Goal: Navigation & Orientation: Find specific page/section

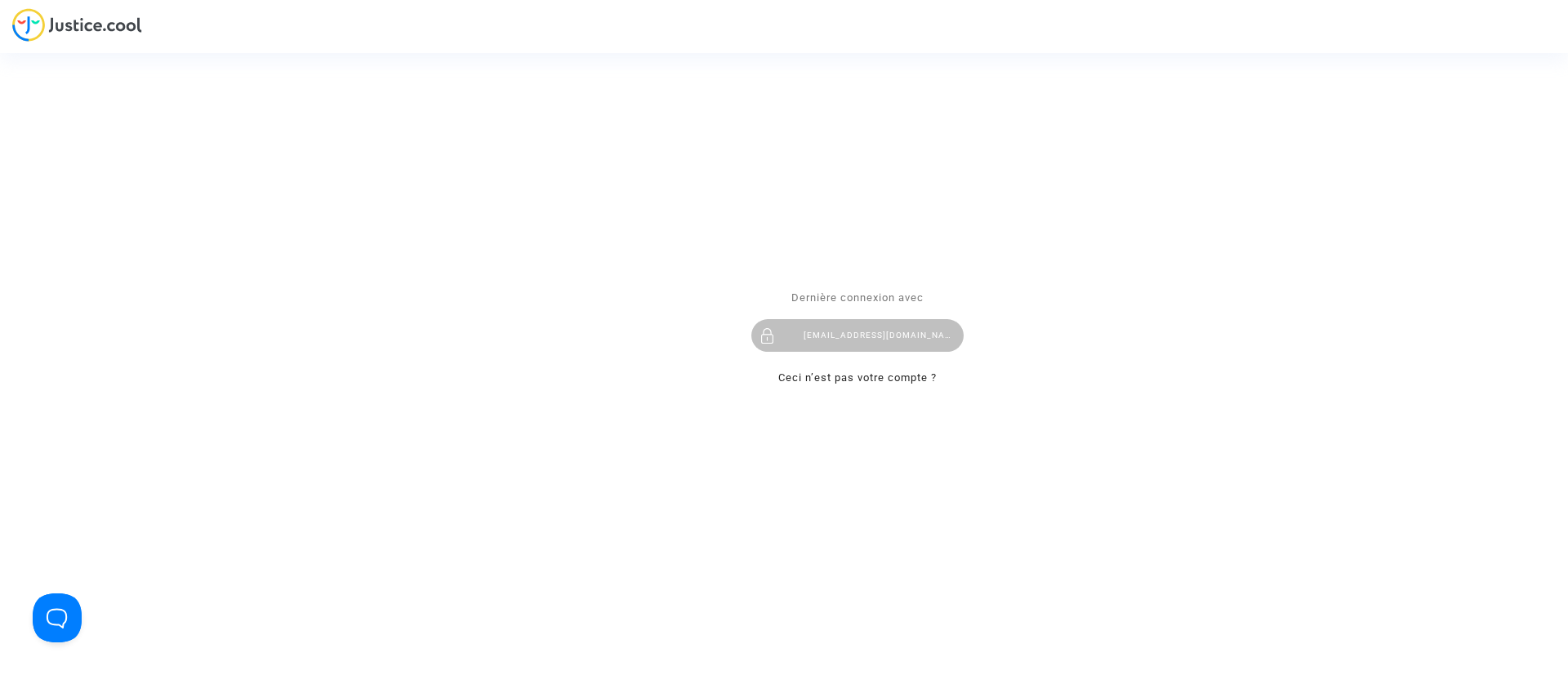
click at [919, 333] on div "[EMAIL_ADDRESS][DOMAIN_NAME]" at bounding box center [857, 336] width 212 height 33
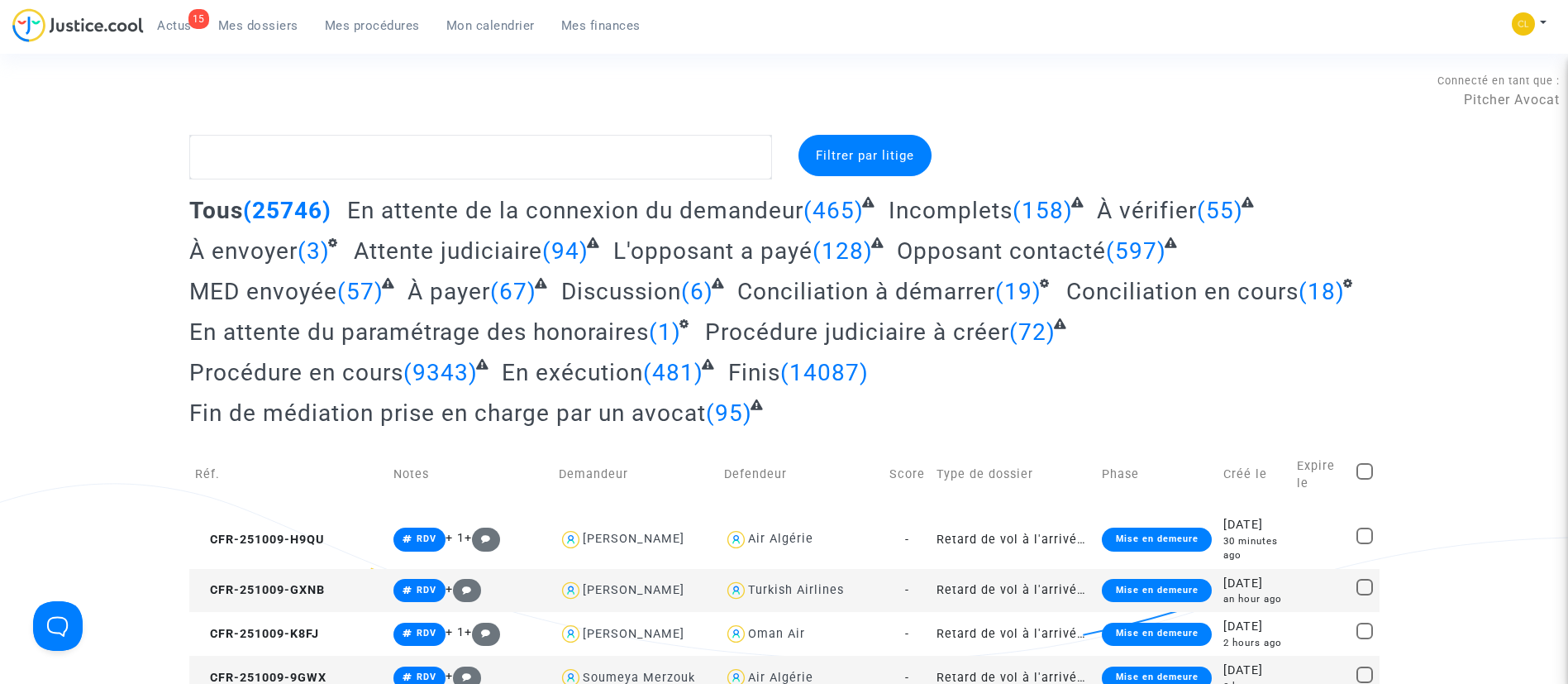
click at [514, 29] on span "Mon calendrier" at bounding box center [490, 25] width 89 height 15
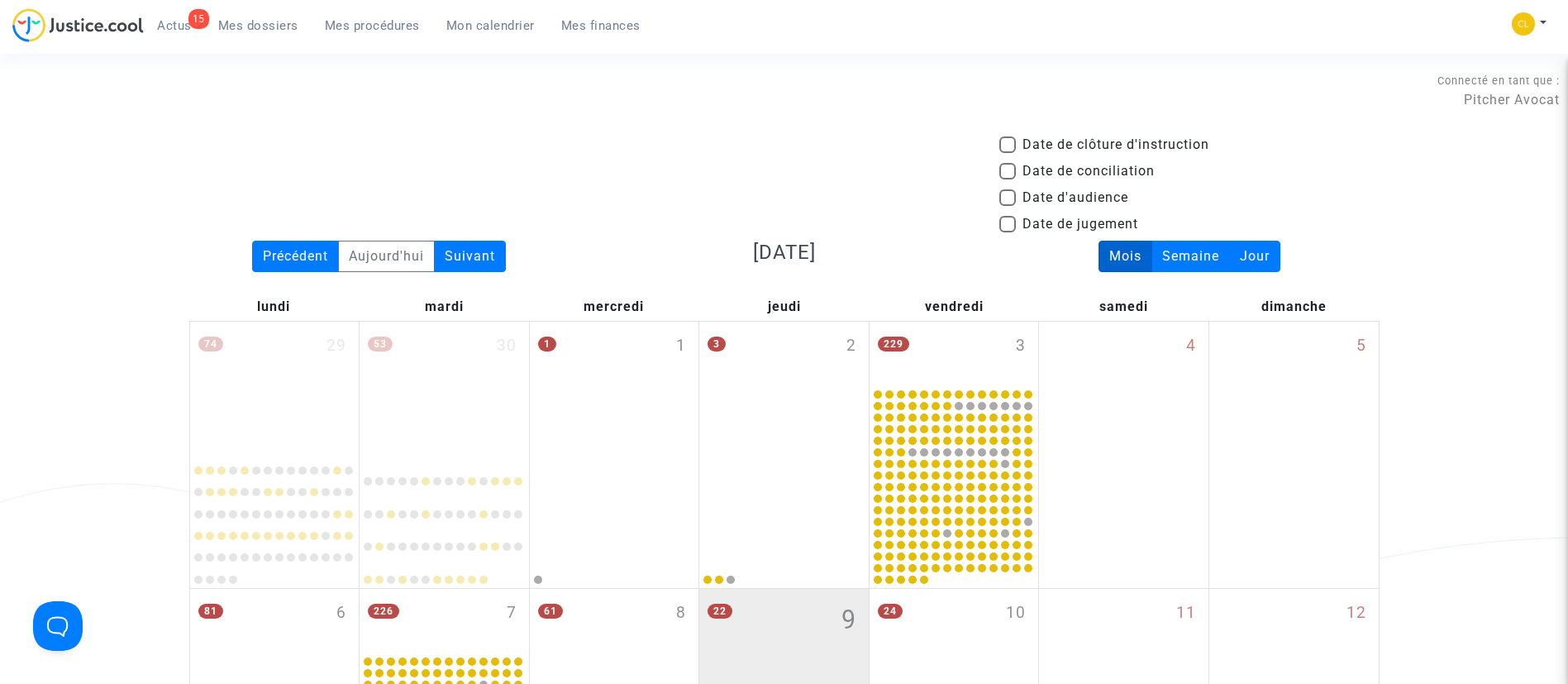
drag, startPoint x: 1092, startPoint y: 200, endPoint x: 999, endPoint y: 188, distance: 93.8
click at [1092, 200] on span "Date d'audience" at bounding box center [1075, 197] width 105 height 20
click at [1008, 206] on input "Date d'audience" at bounding box center [1007, 206] width 1 height 1
checkbox input "true"
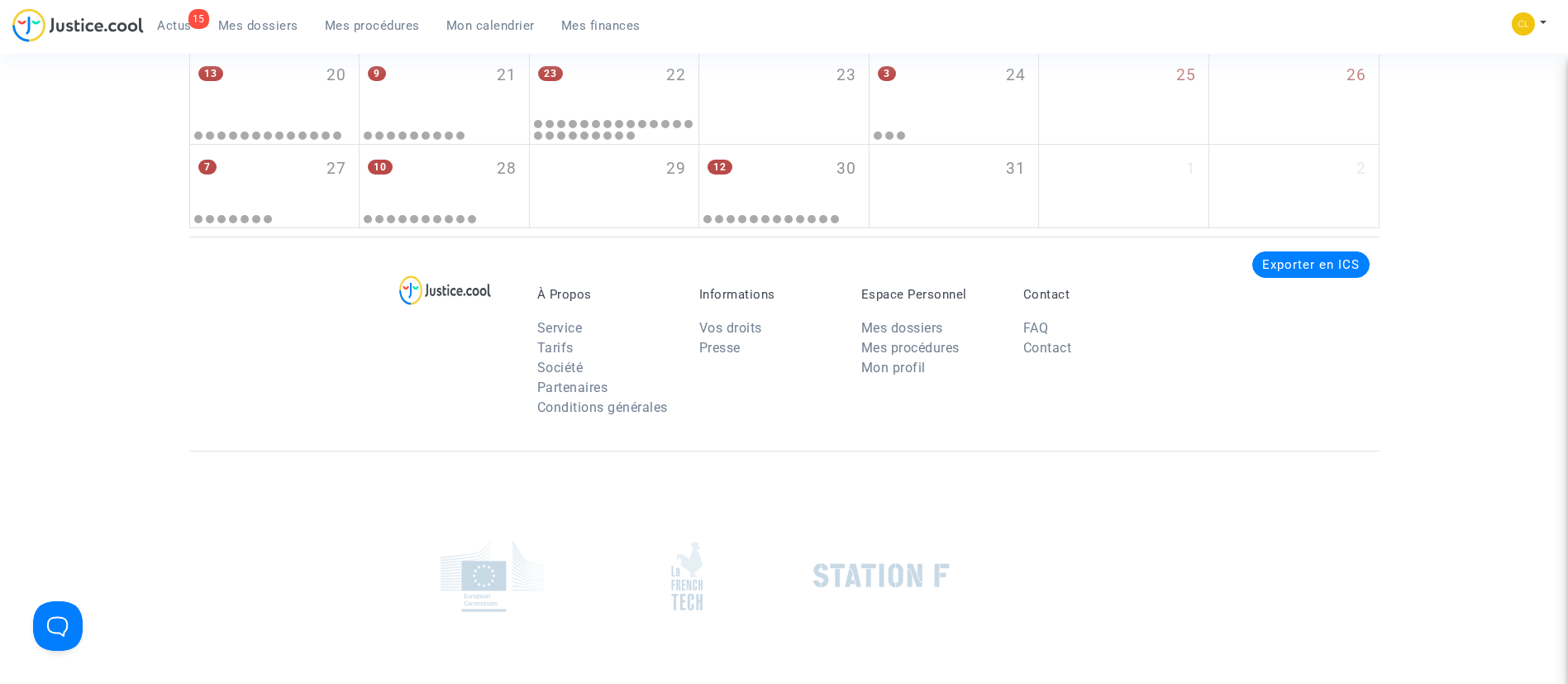
scroll to position [2770, 0]
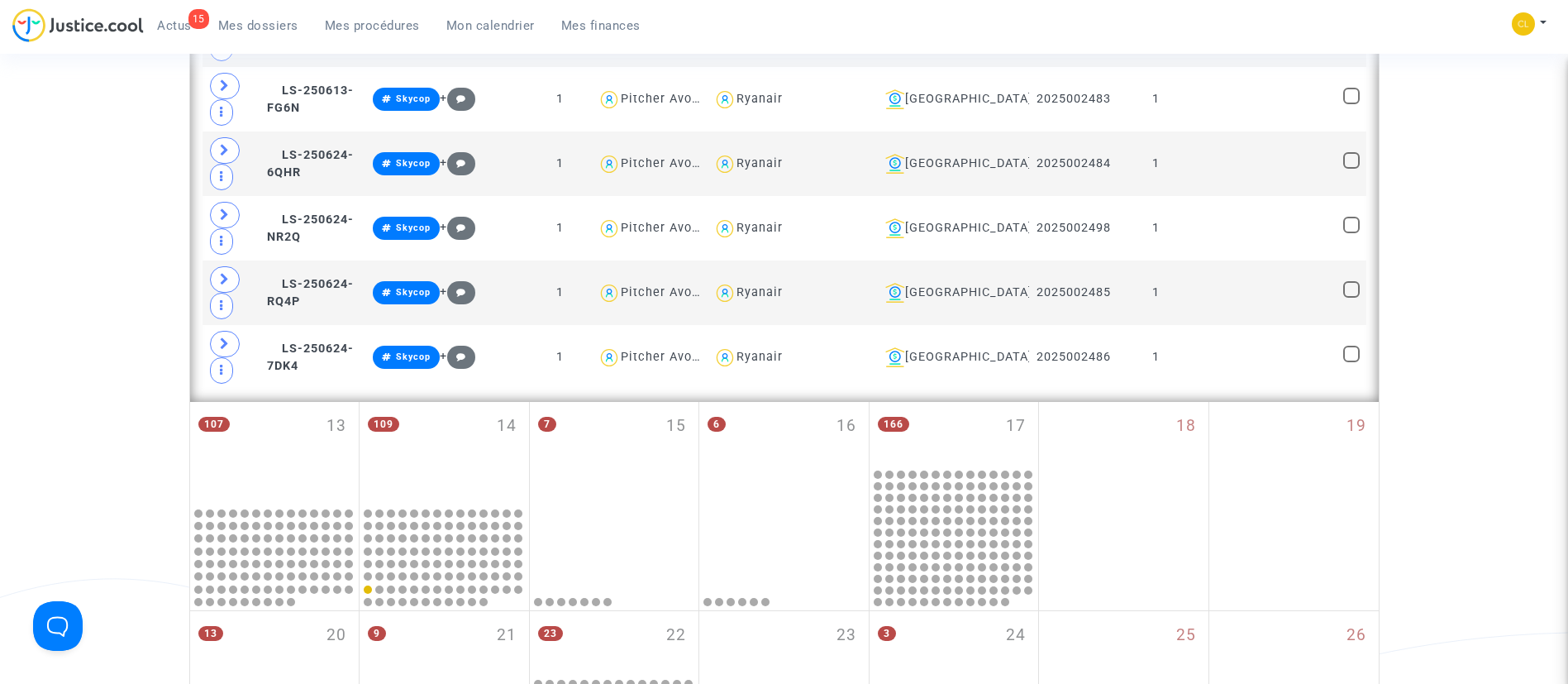
drag, startPoint x: 985, startPoint y: 428, endPoint x: 1000, endPoint y: 408, distance: 25.0
click at [987, 429] on div "166 17" at bounding box center [954, 434] width 169 height 64
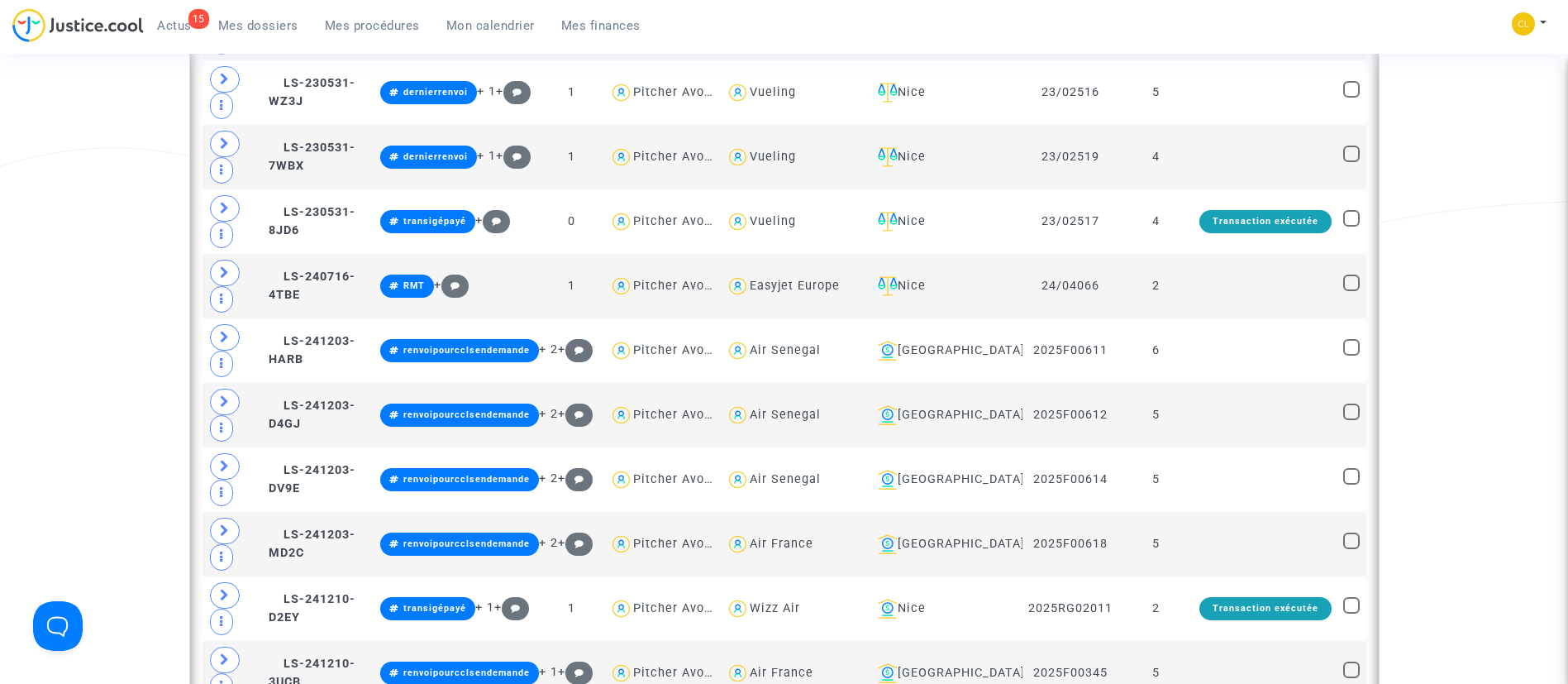
scroll to position [1650, 0]
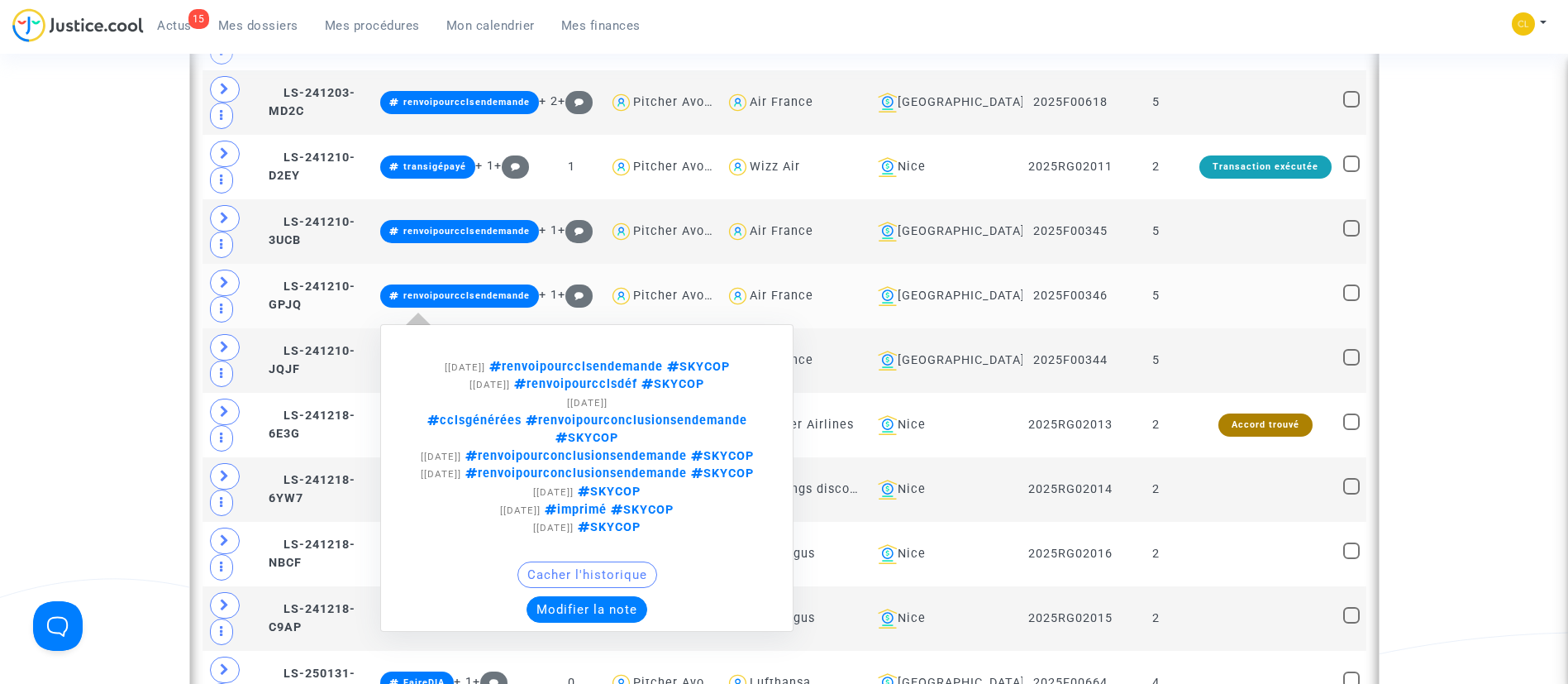
click at [637, 374] on span "renvoipourcclsendemande" at bounding box center [574, 367] width 177 height 14
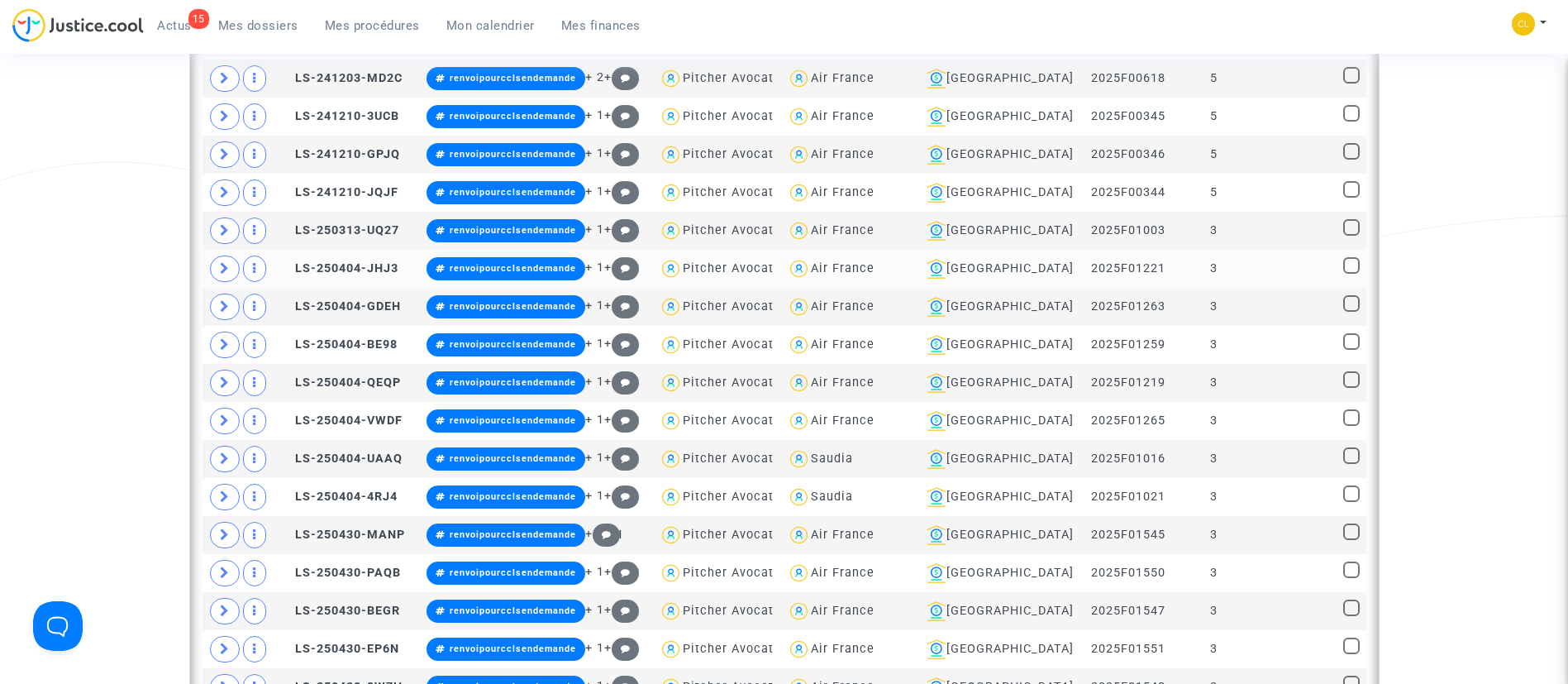
scroll to position [1154, 0]
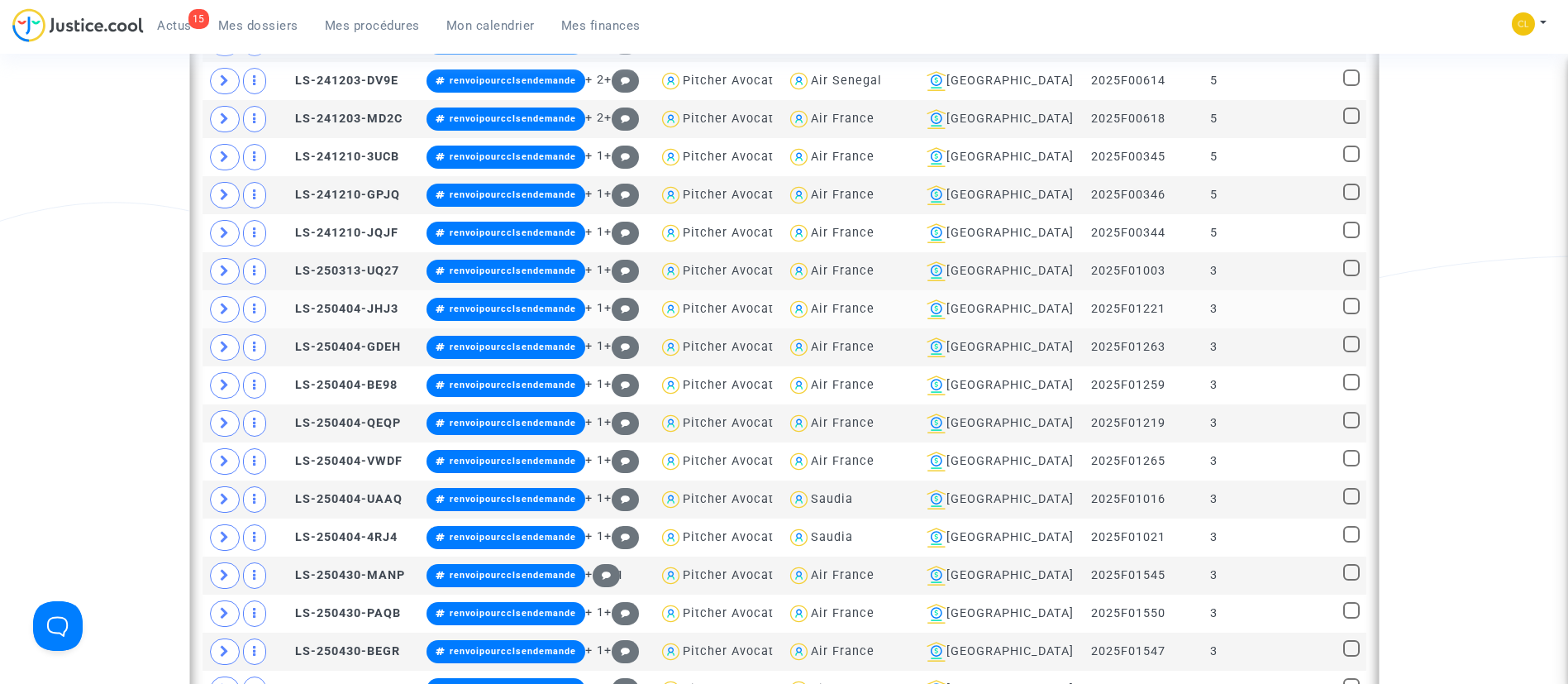
click at [875, 308] on div "Air France" at bounding box center [842, 308] width 64 height 14
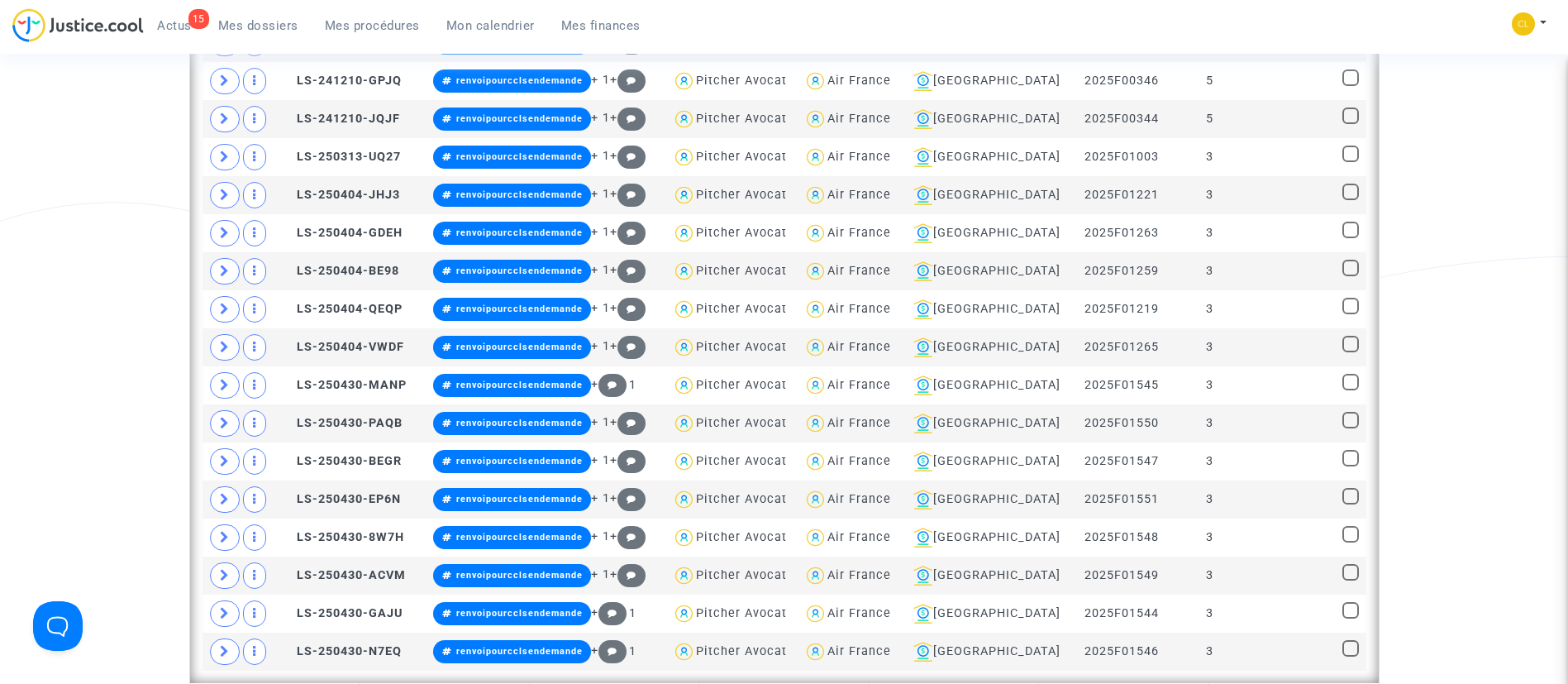
scroll to position [657, 0]
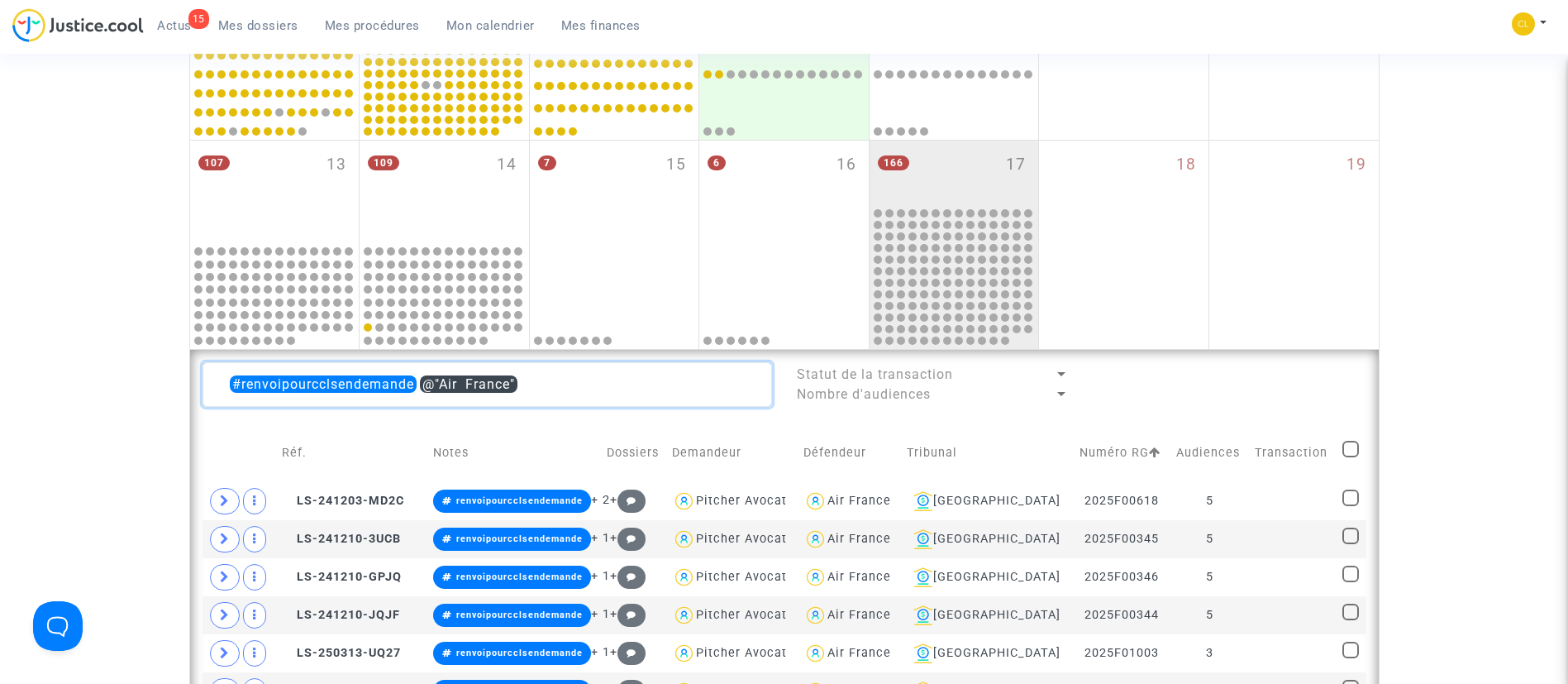
click at [425, 382] on textarea at bounding box center [488, 384] width 569 height 44
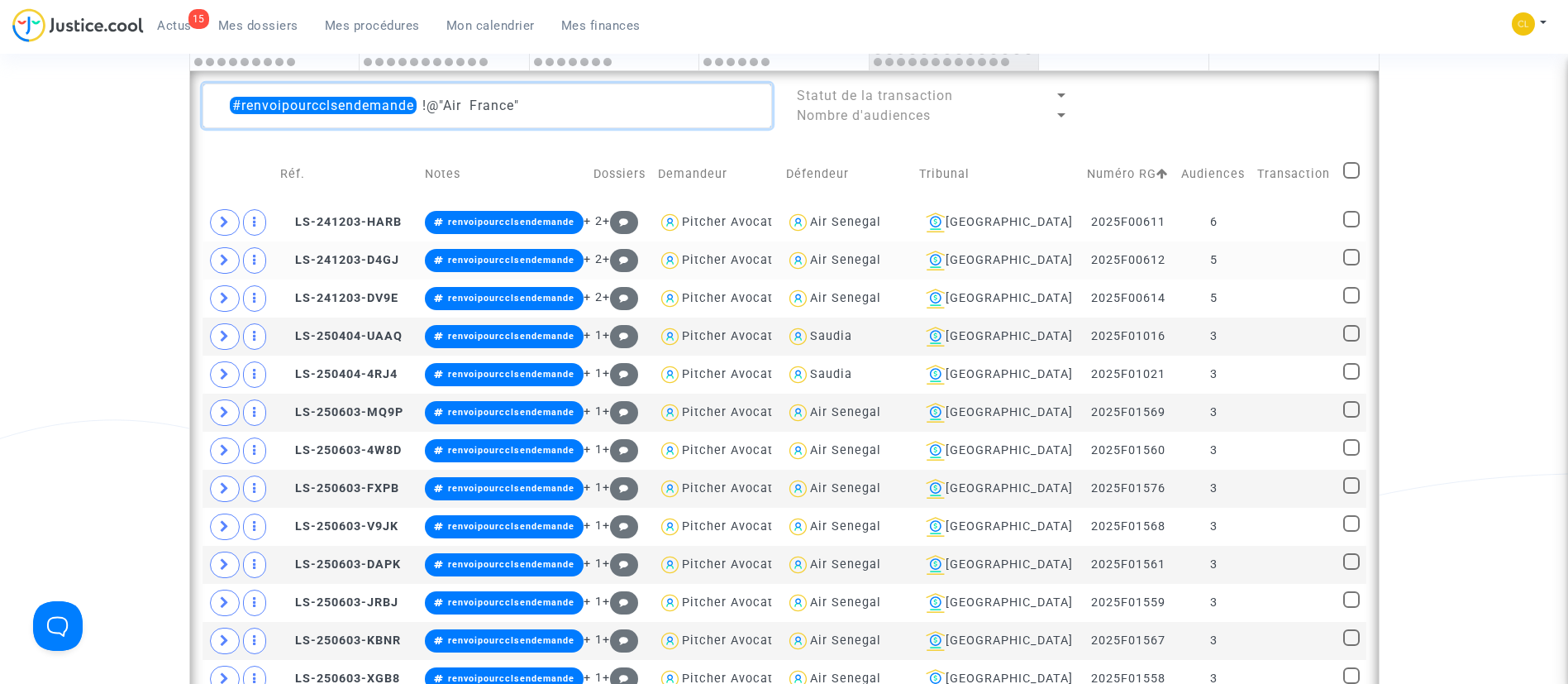
scroll to position [782, 0]
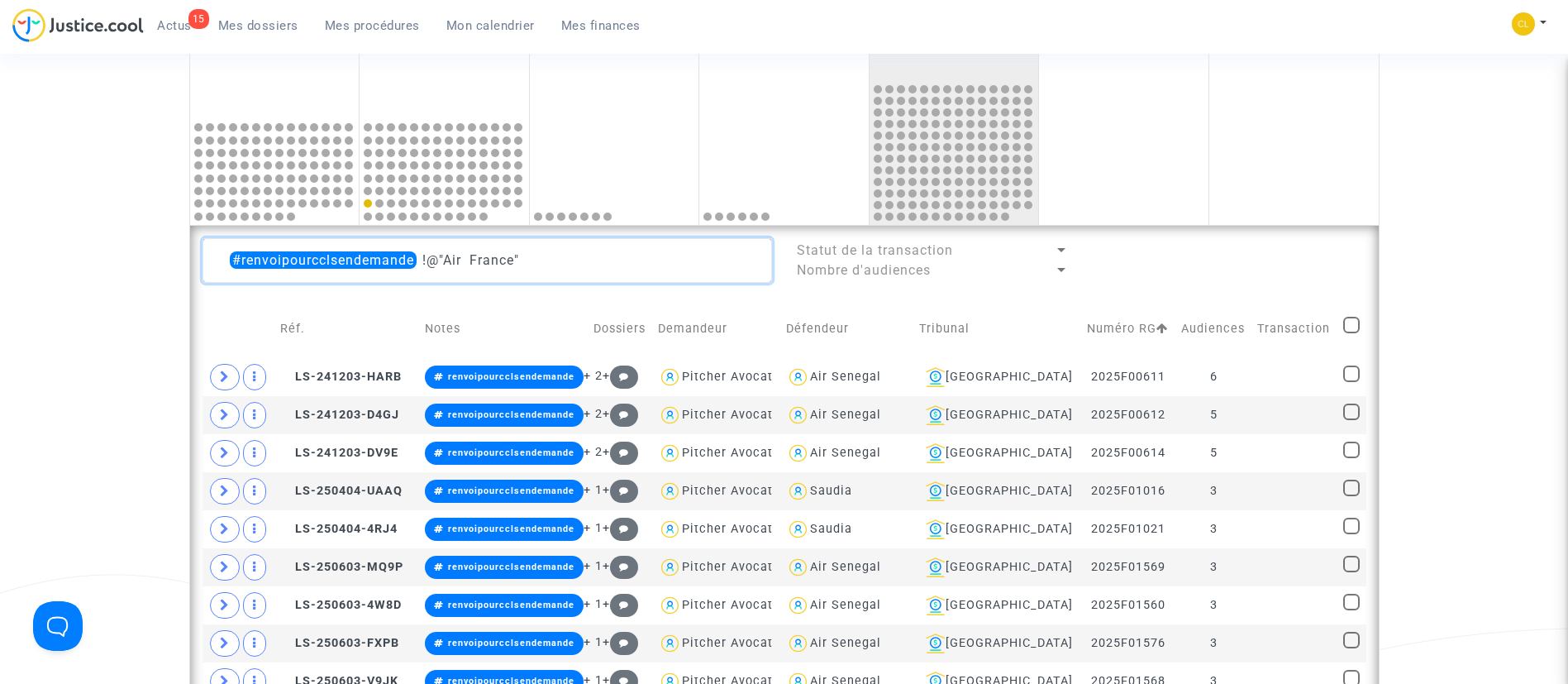
type textarea "#renvoipourcclsendemande !@"Air France""
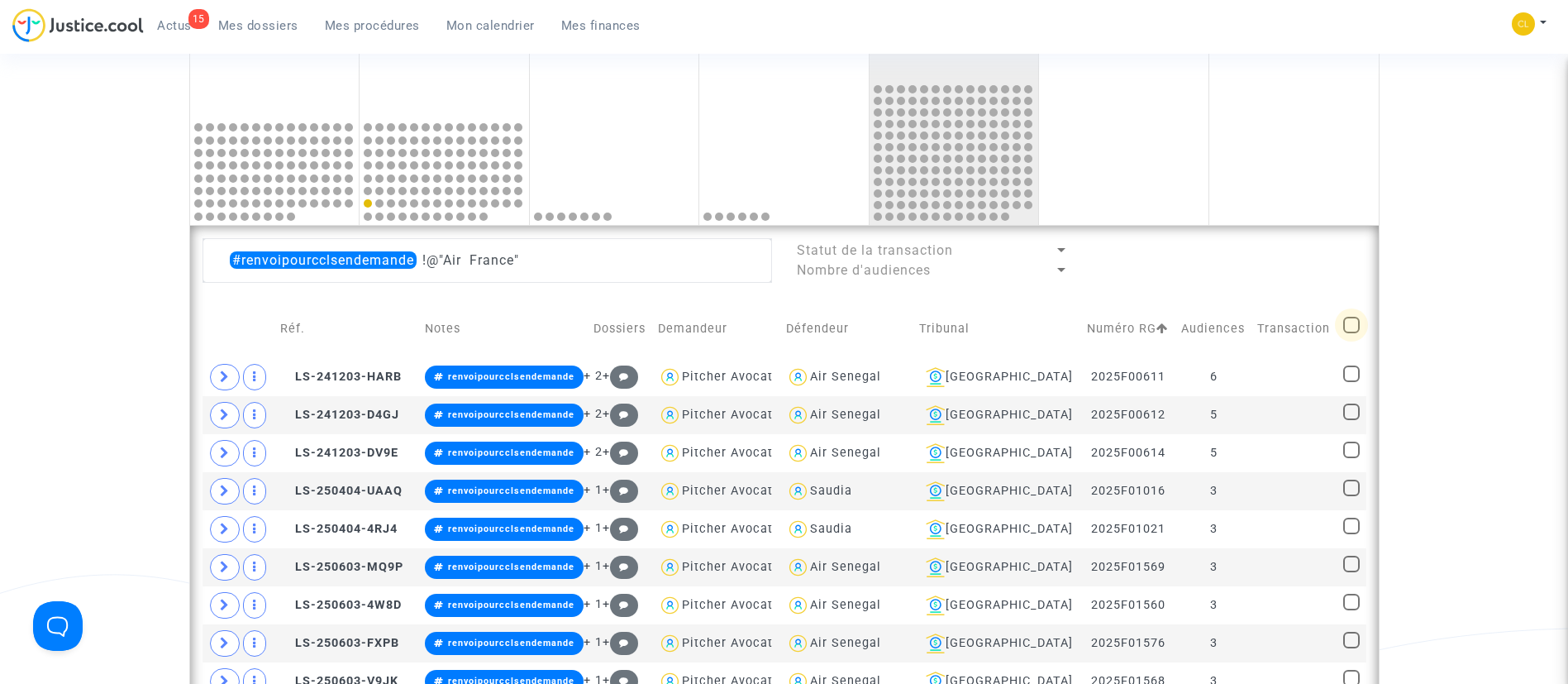
click at [1349, 325] on span at bounding box center [1351, 324] width 17 height 17
click at [1350, 333] on input "checkbox" at bounding box center [1350, 333] width 1 height 1
checkbox input "true"
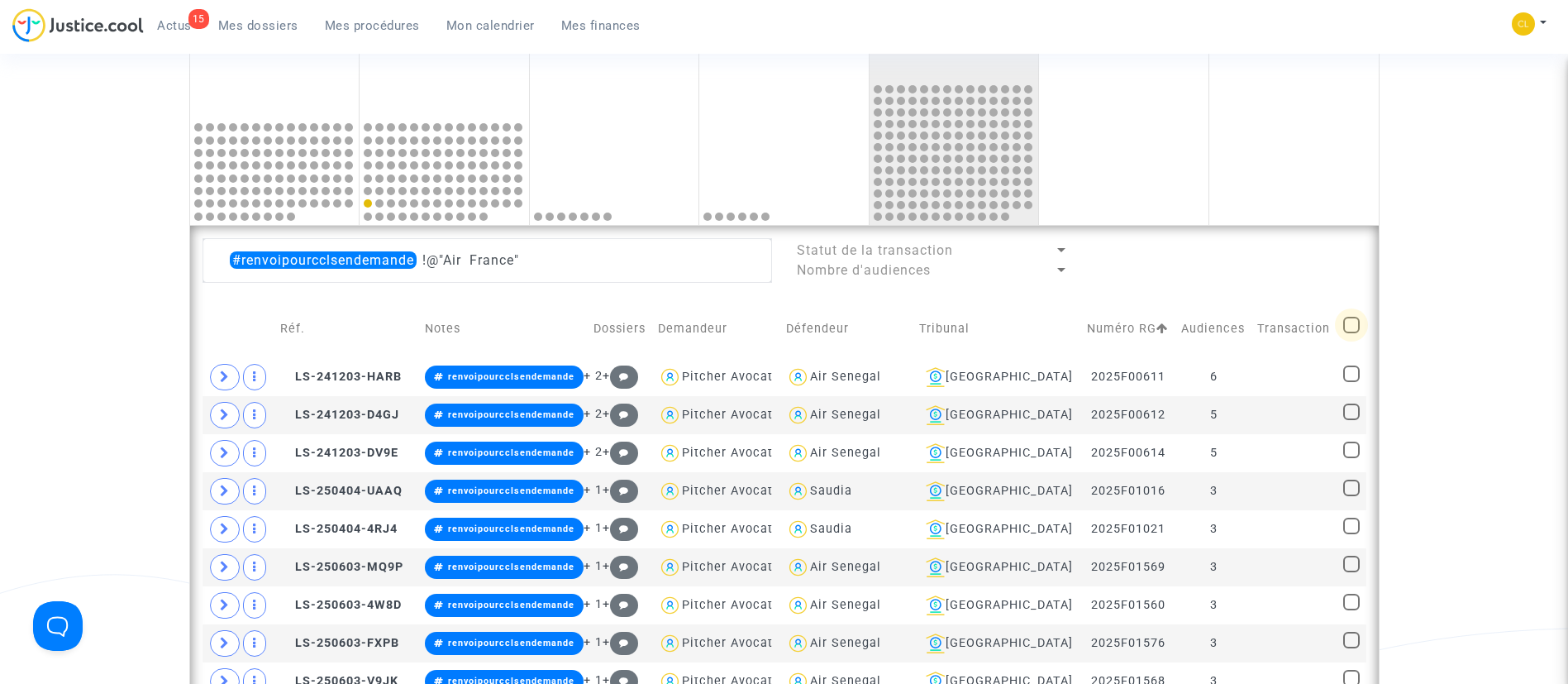
checkbox input "true"
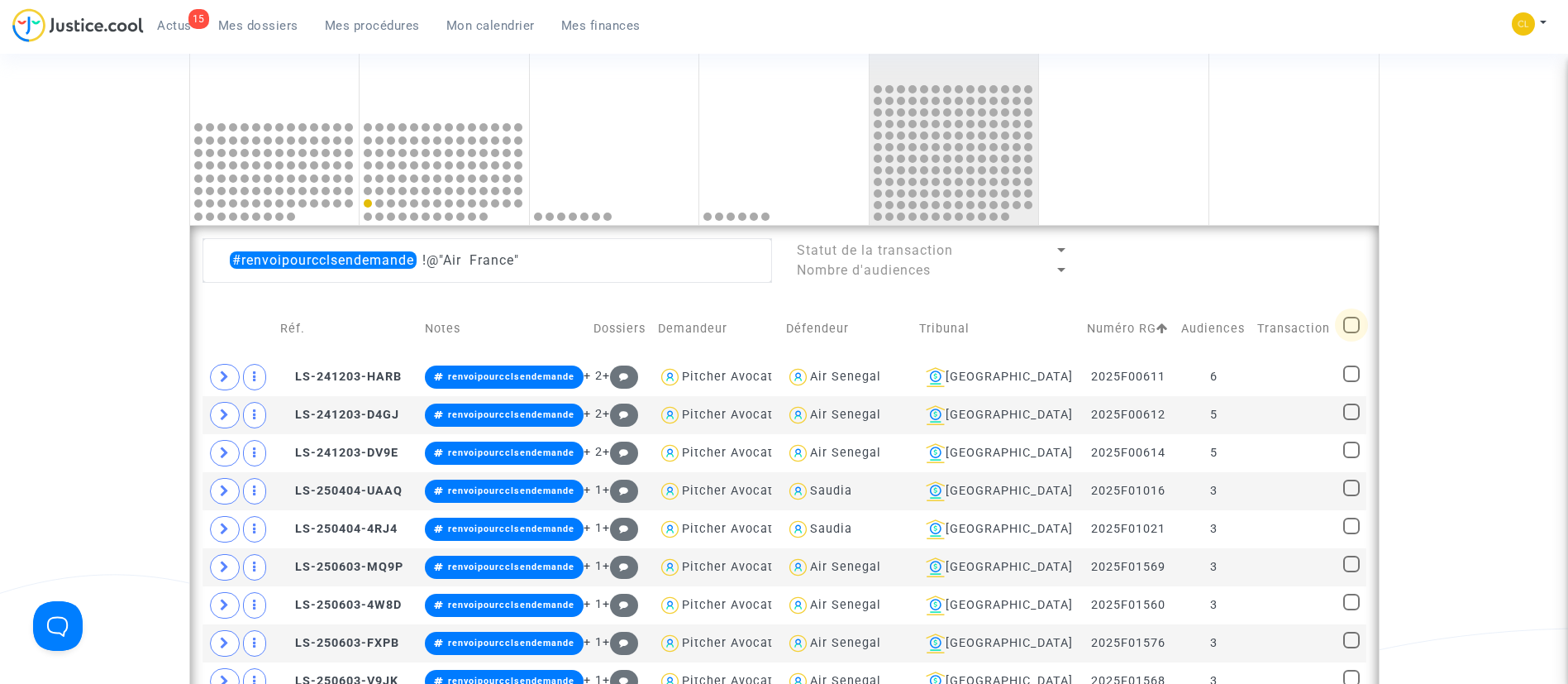
checkbox input "true"
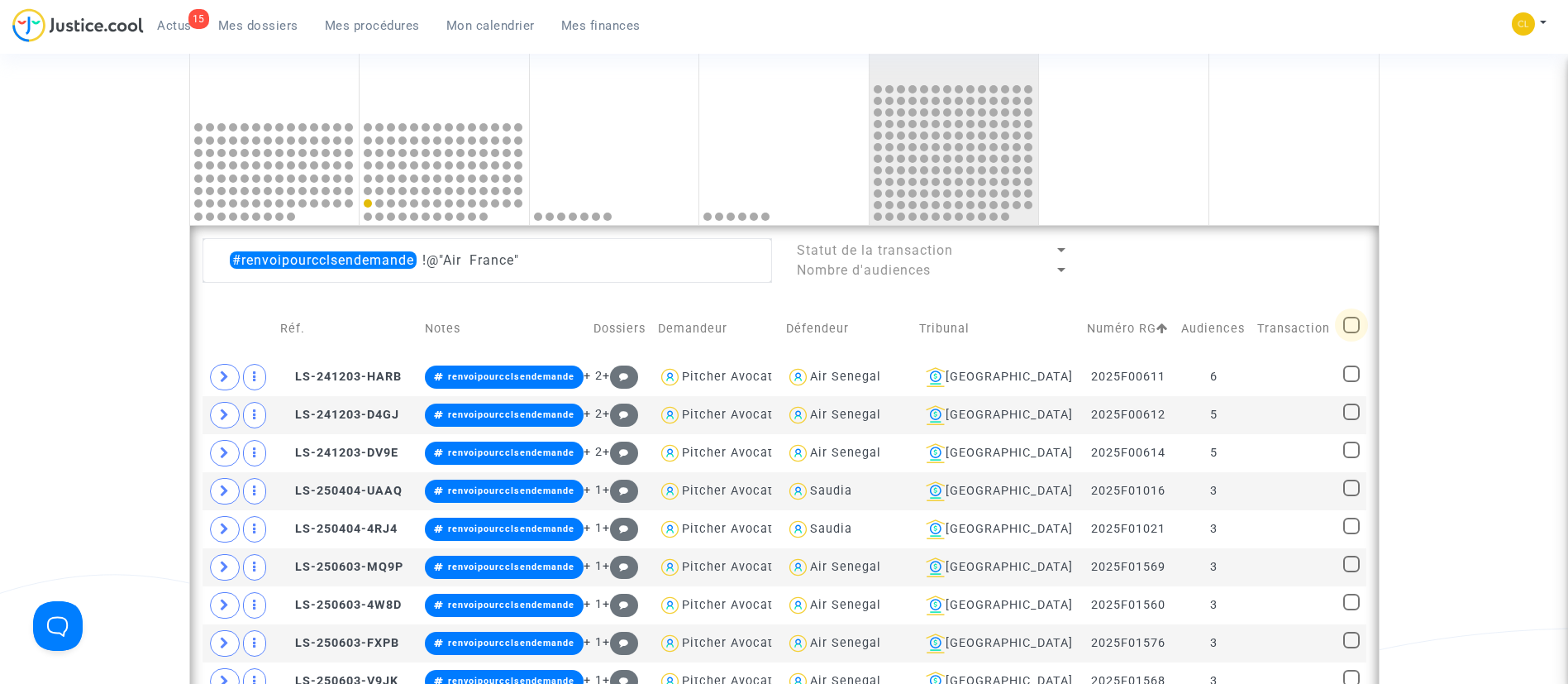
checkbox input "true"
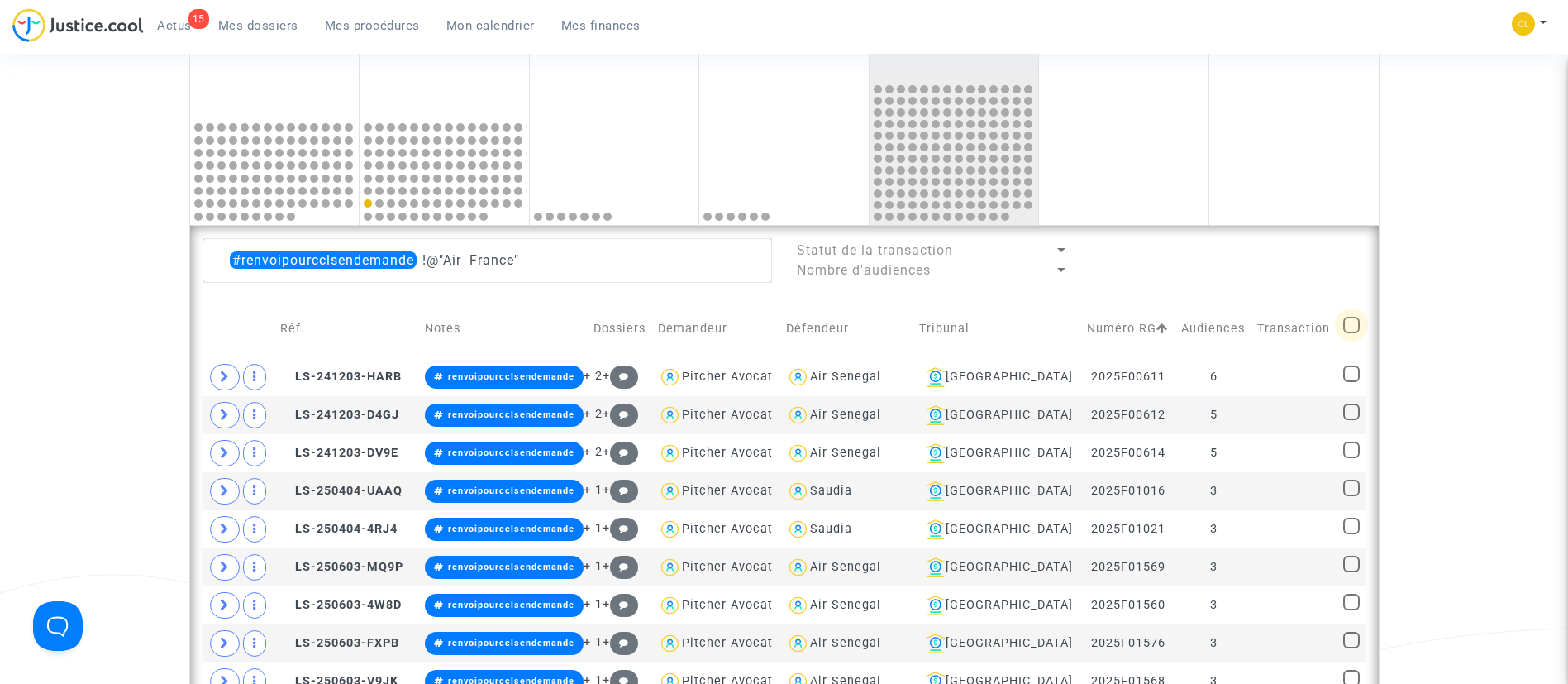
checkbox input "true"
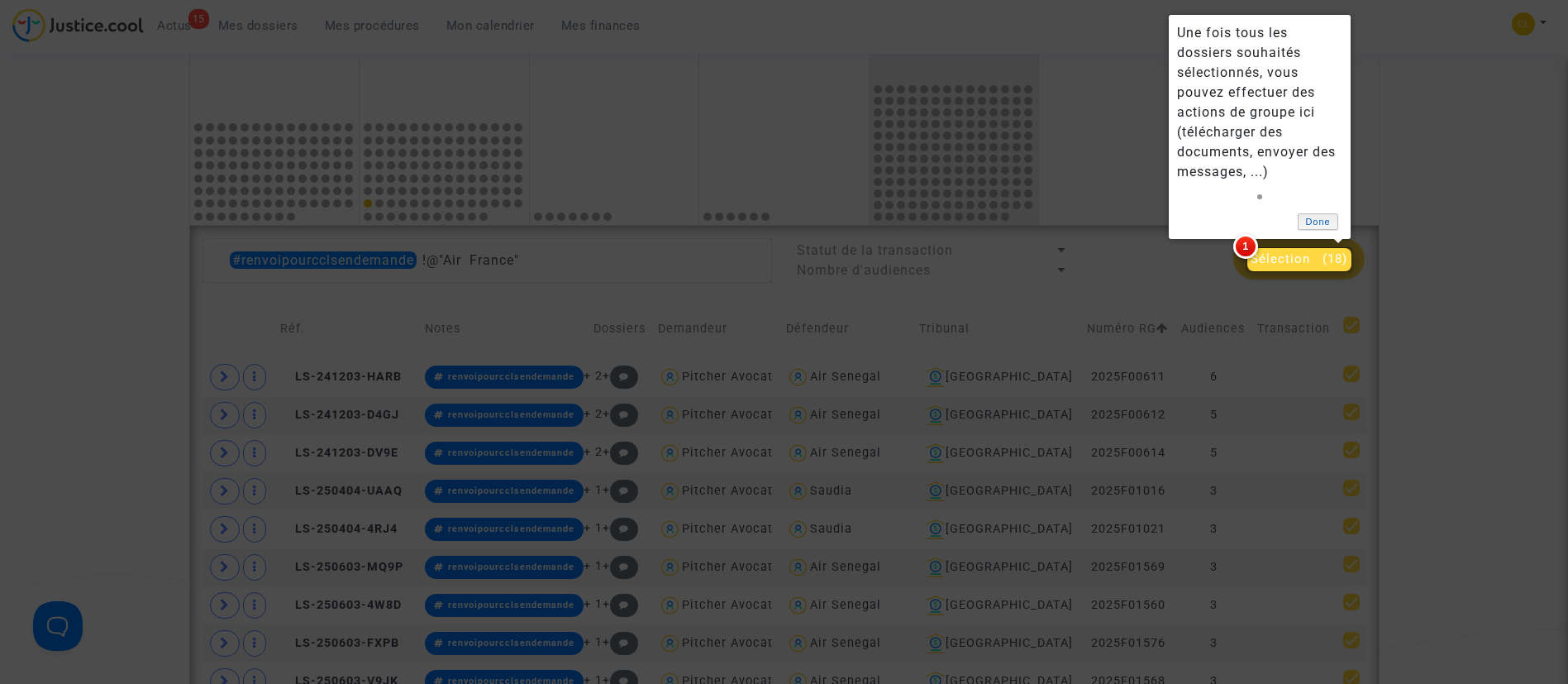
click at [1313, 219] on link "Done" at bounding box center [1319, 223] width 41 height 18
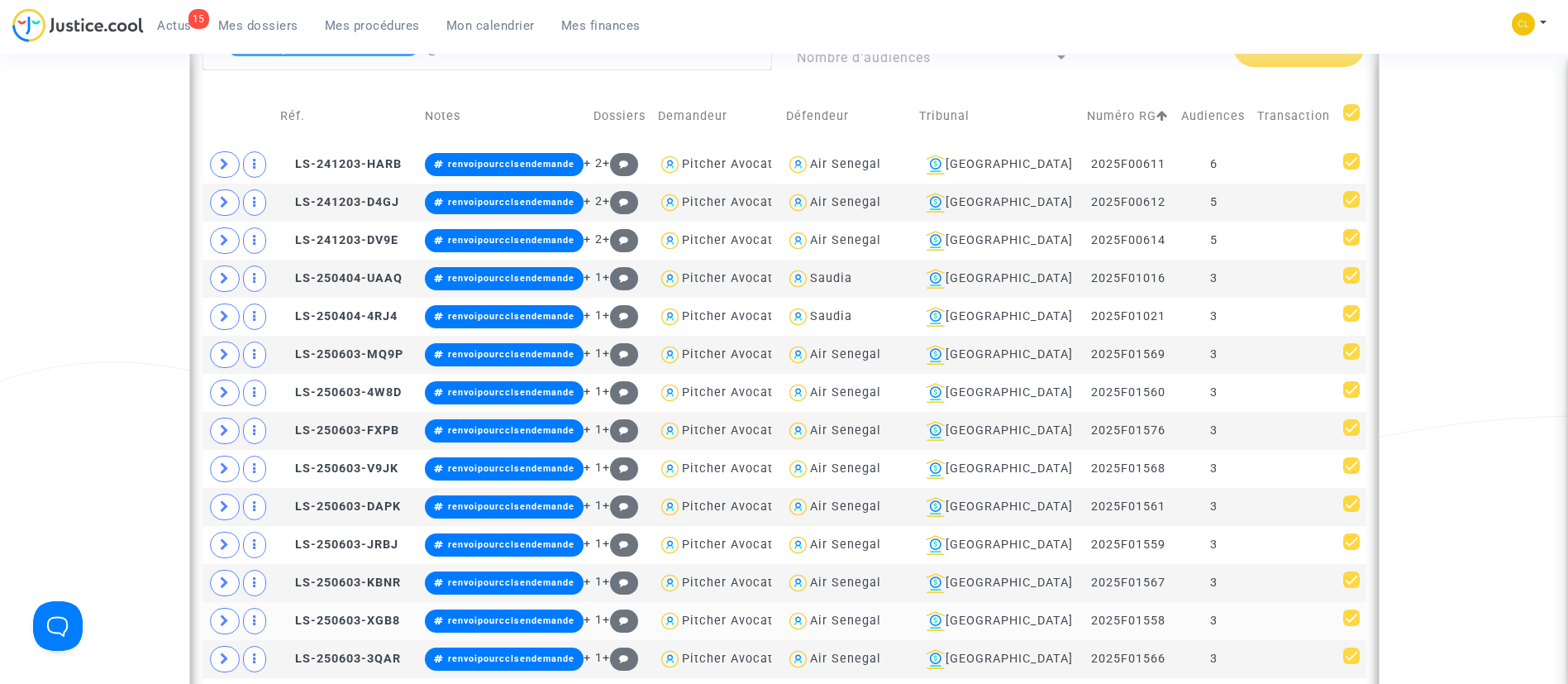
scroll to position [1154, 0]
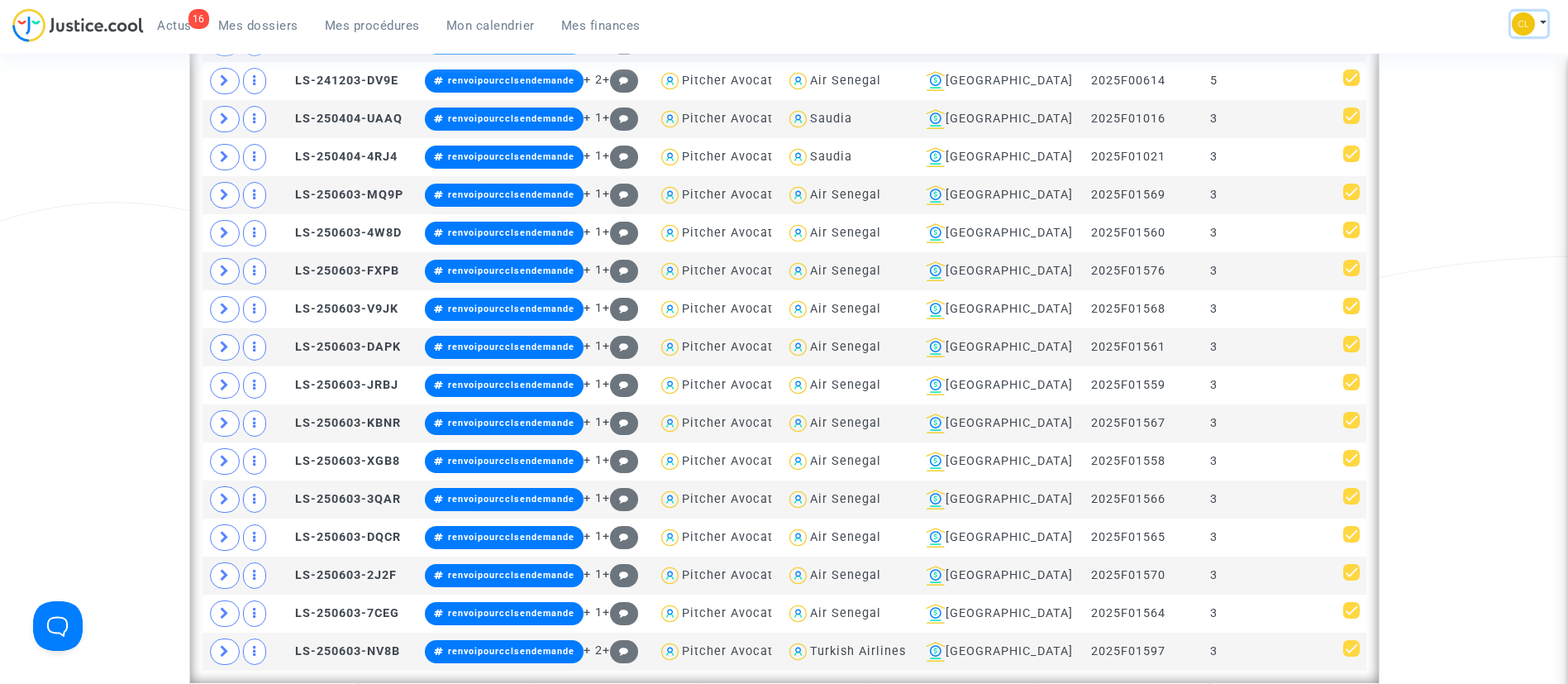
drag, startPoint x: 1544, startPoint y: 20, endPoint x: 1536, endPoint y: 10, distance: 12.8
click at [1544, 20] on button at bounding box center [1529, 24] width 36 height 25
click at [1488, 80] on link "Changer de compte" at bounding box center [1464, 85] width 167 height 27
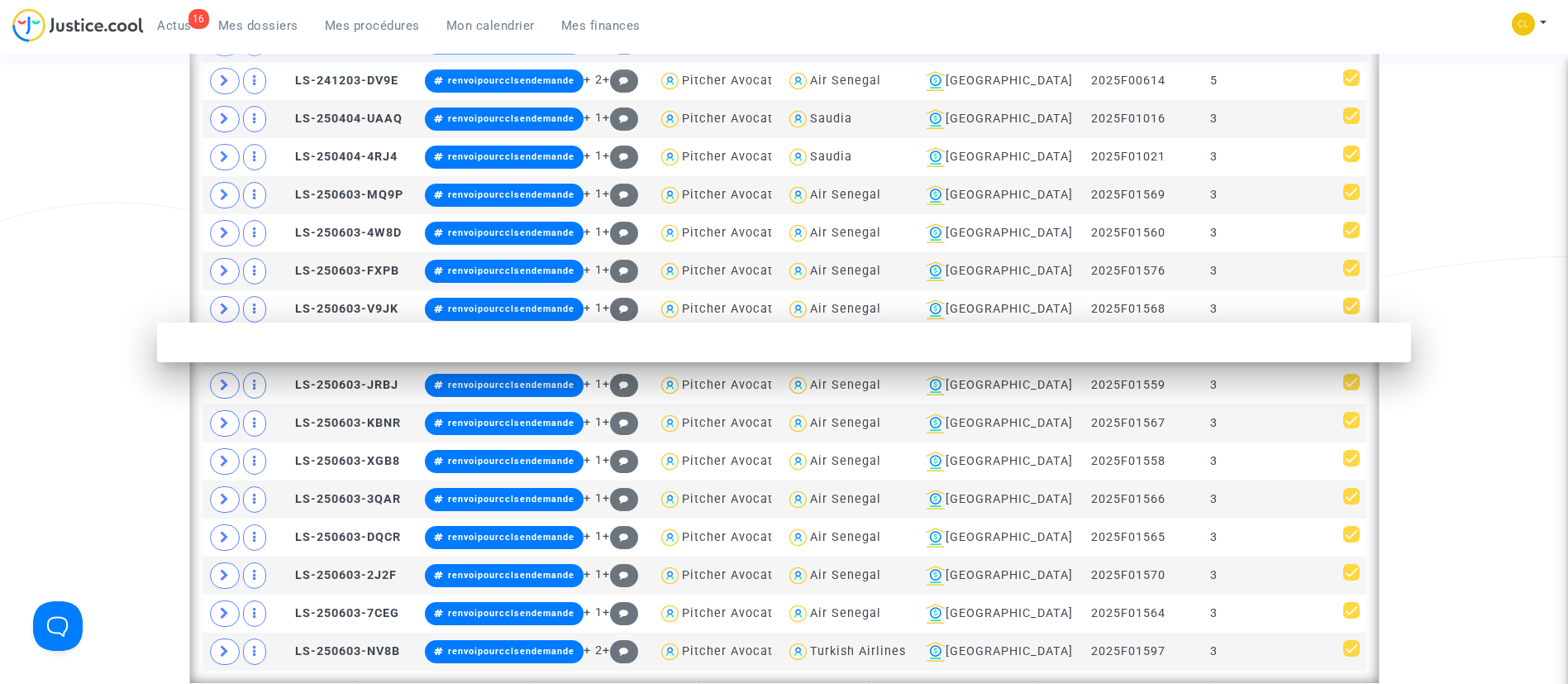
scroll to position [0, 0]
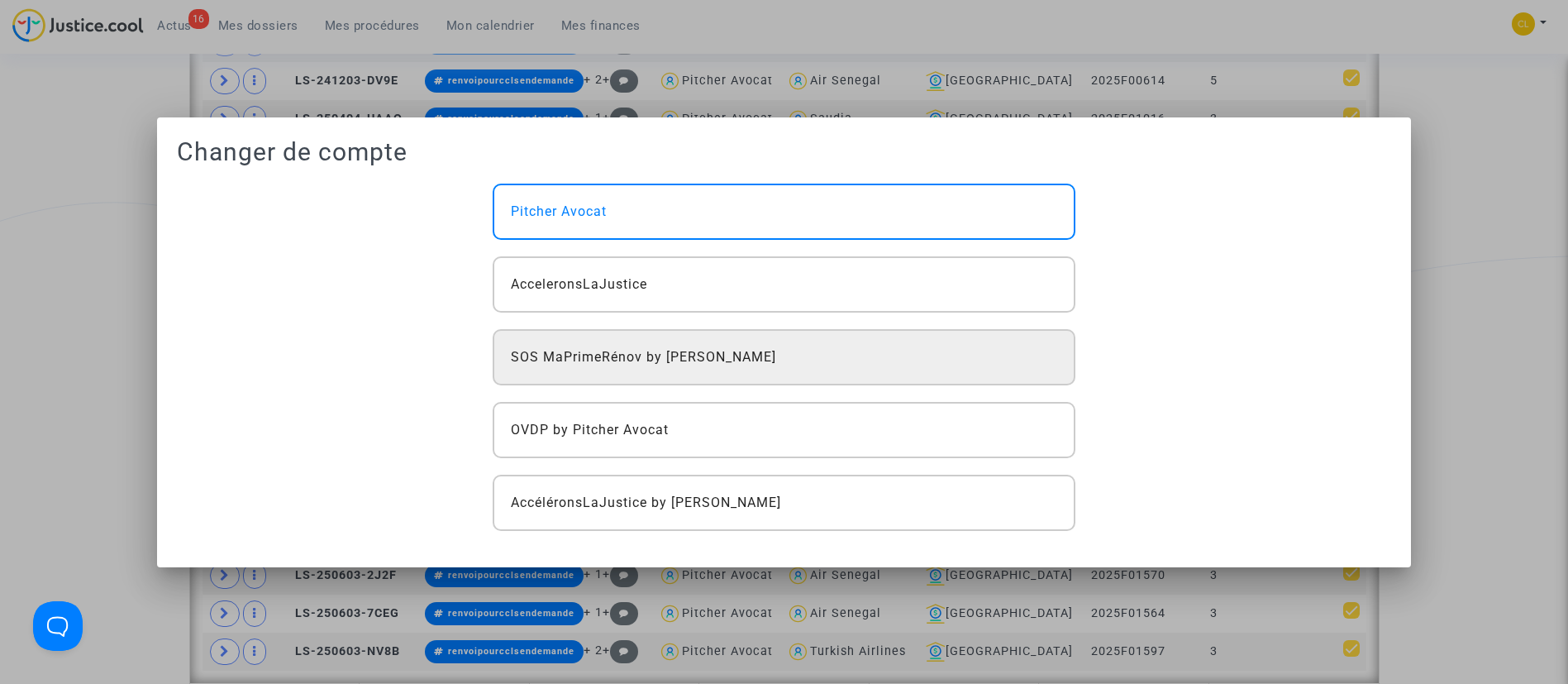
click at [851, 346] on div "SOS MaPrimeRénov by Pitcher Avocat" at bounding box center [784, 357] width 583 height 56
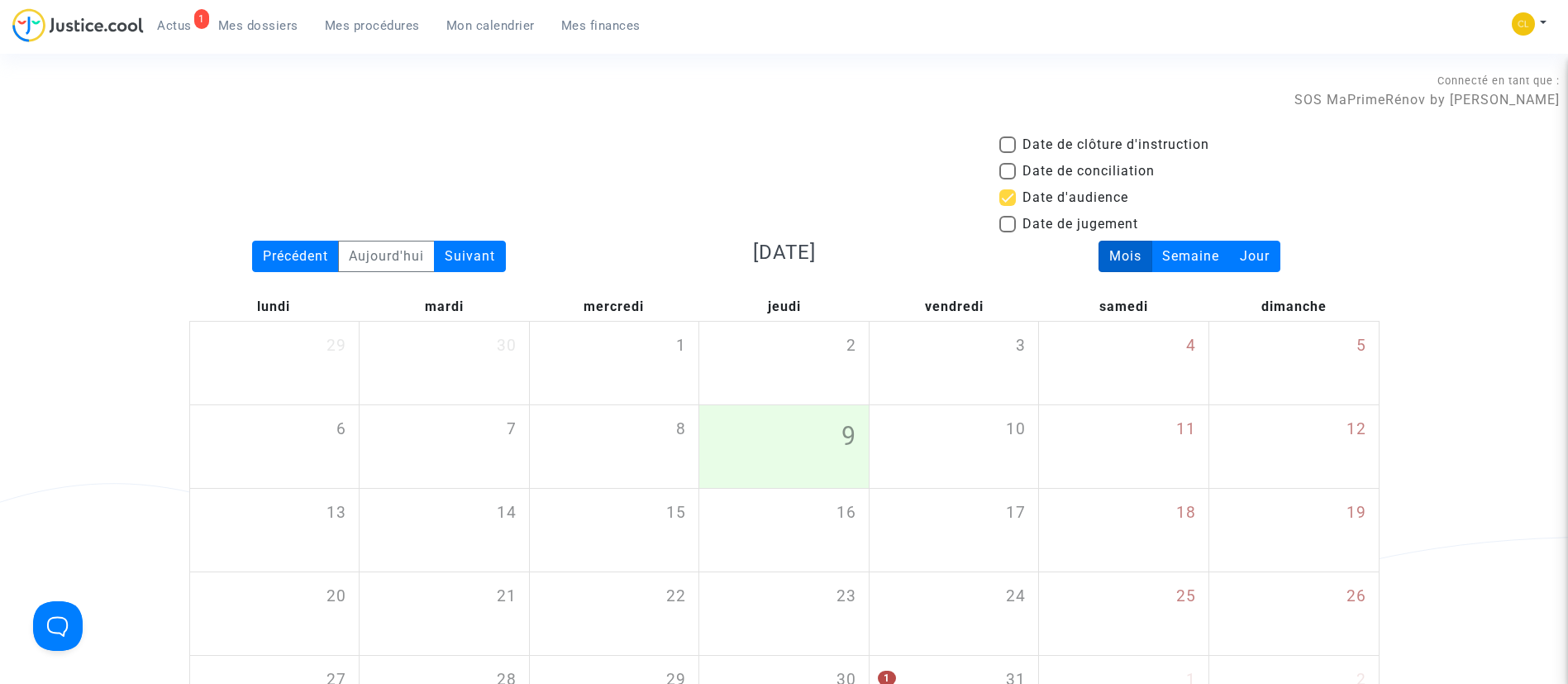
drag, startPoint x: 353, startPoint y: 24, endPoint x: 381, endPoint y: 48, distance: 36.9
click at [353, 24] on span "Mes procédures" at bounding box center [372, 25] width 96 height 15
